Goal: Task Accomplishment & Management: Use online tool/utility

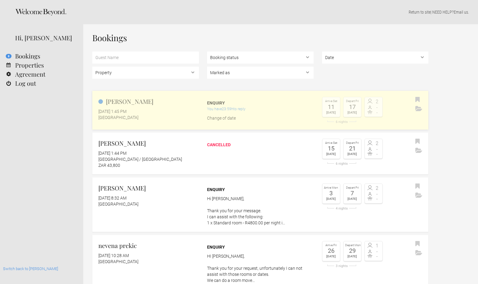
click at [246, 93] on link "John Ericson September 2, 2025 at 1:45 PM Blackheath Lodge Enquiry You have 23:…" at bounding box center [260, 110] width 336 height 39
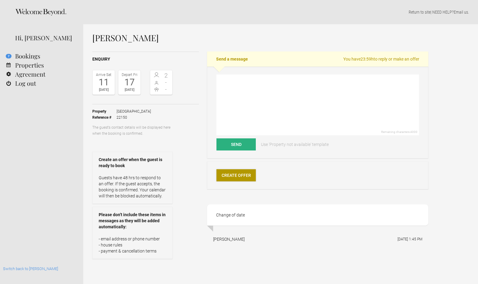
click at [239, 174] on link "Create Offer" at bounding box center [235, 175] width 39 height 12
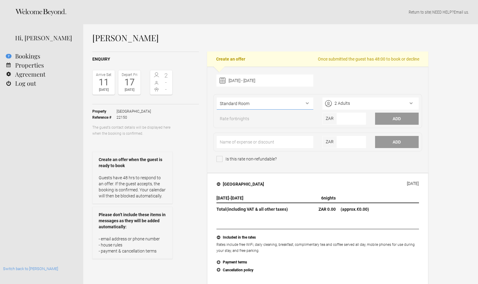
click at [259, 103] on select"] "Standard Room Deluxe Room Superior Room Loft Suite Loft Room Apartment Funky Ro…" at bounding box center [265, 103] width 96 height 12
select select"] "400"
click at [217, 97] on select"] "Standard Room Deluxe Room Superior Room Loft Suite Loft Room Apartment Funky Ro…" at bounding box center [265, 103] width 96 height 12
click at [351, 120] on input"] "number" at bounding box center [351, 119] width 29 height 12
paste input"] "4"
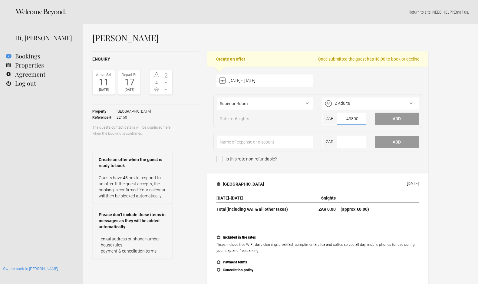
type input"] "43800"
click at [317, 122] on div "Rate for 6 nights" at bounding box center [264, 120] width 105 height 9
click at [396, 116] on button "Add" at bounding box center [397, 119] width 44 height 12
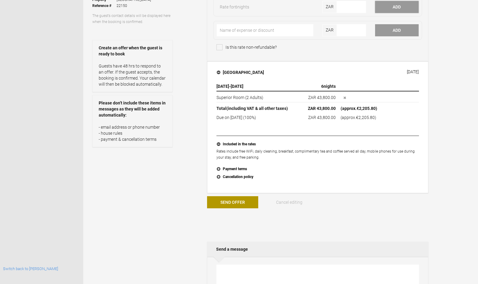
scroll to position [121, 0]
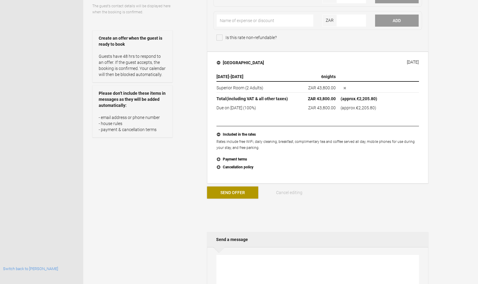
click at [236, 194] on button "Send Offer" at bounding box center [232, 192] width 51 height 12
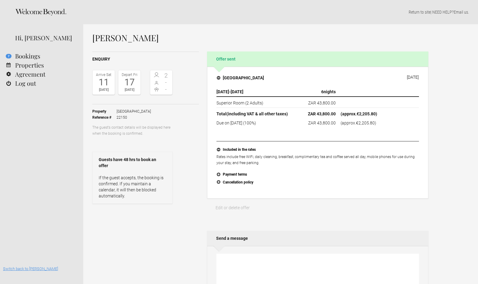
click at [34, 269] on link "Switch back to [PERSON_NAME]" at bounding box center [30, 268] width 55 height 5
